Goal: Information Seeking & Learning: Learn about a topic

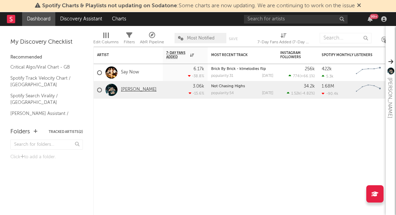
click at [122, 91] on link "[PERSON_NAME]" at bounding box center [139, 90] width 36 height 6
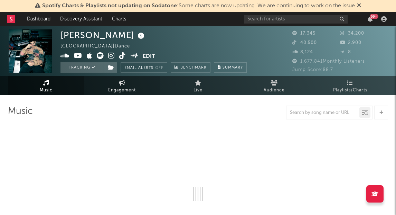
click at [129, 90] on span "Engagement" at bounding box center [122, 90] width 28 height 8
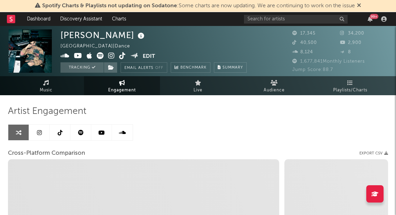
select select "1w"
click at [40, 134] on icon at bounding box center [39, 133] width 5 height 6
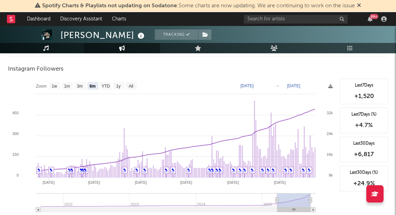
scroll to position [767, 0]
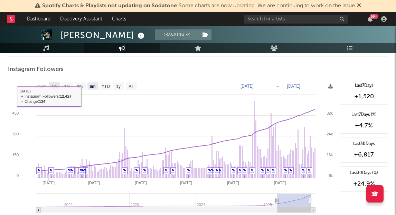
click at [56, 84] on text "1w" at bounding box center [55, 86] width 6 height 5
select select "1w"
type input "[DATE]"
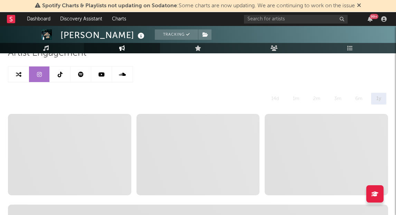
scroll to position [35, 0]
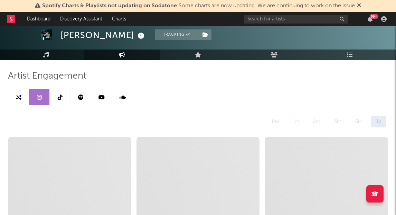
click at [63, 96] on link at bounding box center [60, 97] width 21 height 16
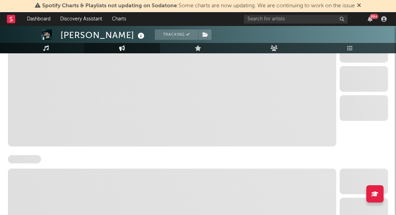
select select "6m"
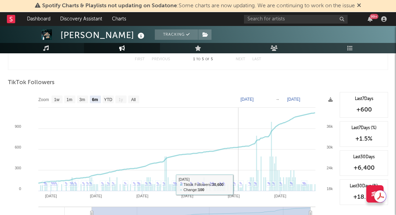
scroll to position [647, 0]
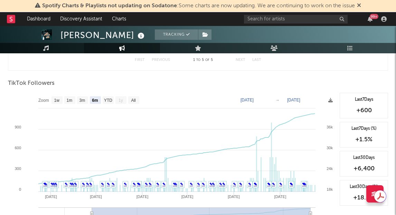
click at [58, 101] on text "1w" at bounding box center [57, 100] width 6 height 5
select select "1w"
type input "[DATE]"
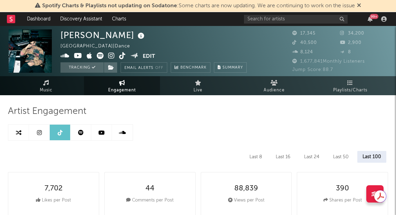
scroll to position [0, 0]
click at [106, 128] on link at bounding box center [101, 133] width 21 height 16
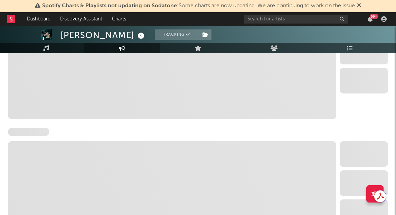
select select "6m"
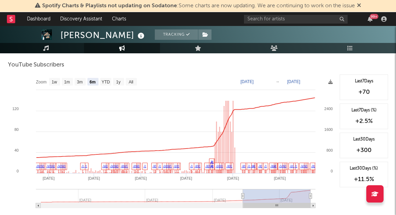
scroll to position [563, 0]
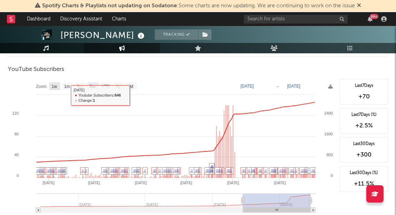
click at [55, 85] on text "1w" at bounding box center [55, 86] width 6 height 5
select select "1w"
type input "[DATE]"
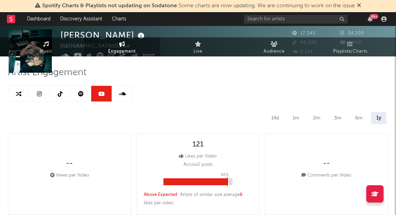
scroll to position [0, 0]
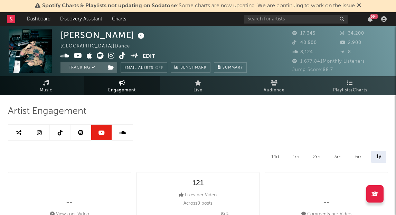
click at [85, 126] on link at bounding box center [81, 133] width 21 height 16
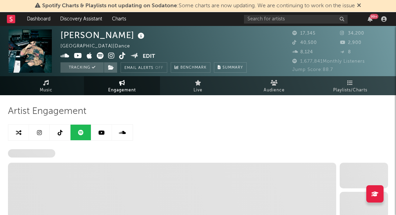
select select "6m"
select select "1w"
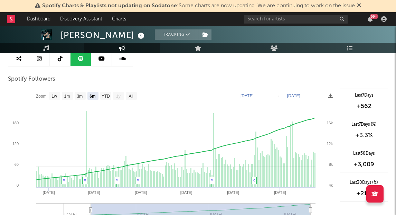
scroll to position [66, 0]
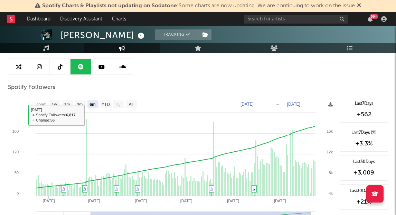
click at [57, 100] on rect at bounding box center [54, 104] width 11 height 8
select select "1w"
type input "[DATE]"
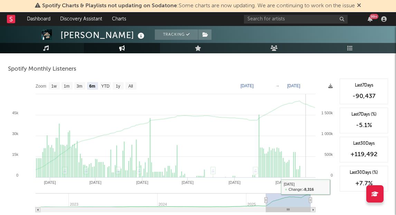
scroll to position [242, 0]
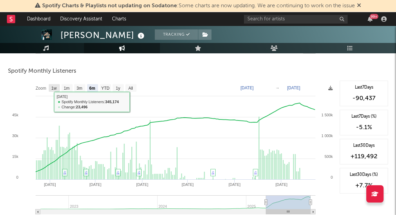
click at [51, 89] on rect at bounding box center [54, 88] width 11 height 8
select select "1w"
type input "[DATE]"
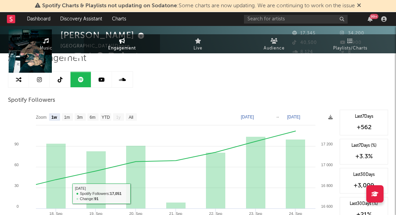
scroll to position [0, 0]
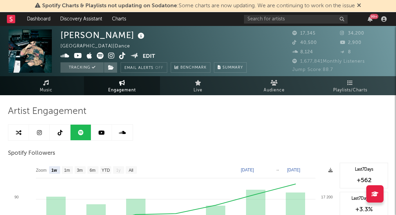
click at [123, 131] on icon at bounding box center [122, 133] width 7 height 6
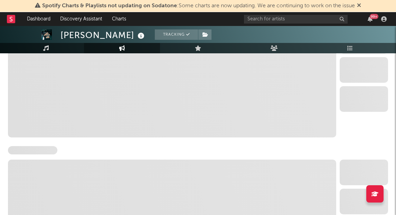
select select "6m"
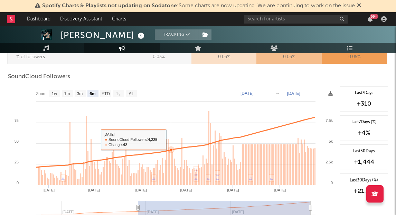
scroll to position [402, 0]
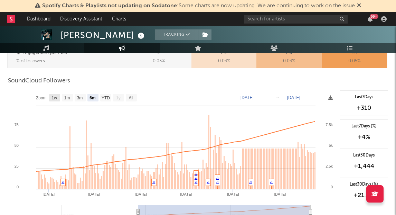
click at [56, 95] on text "1w" at bounding box center [55, 97] width 6 height 5
select select "1w"
type input "[DATE]"
